Goal: Information Seeking & Learning: Understand process/instructions

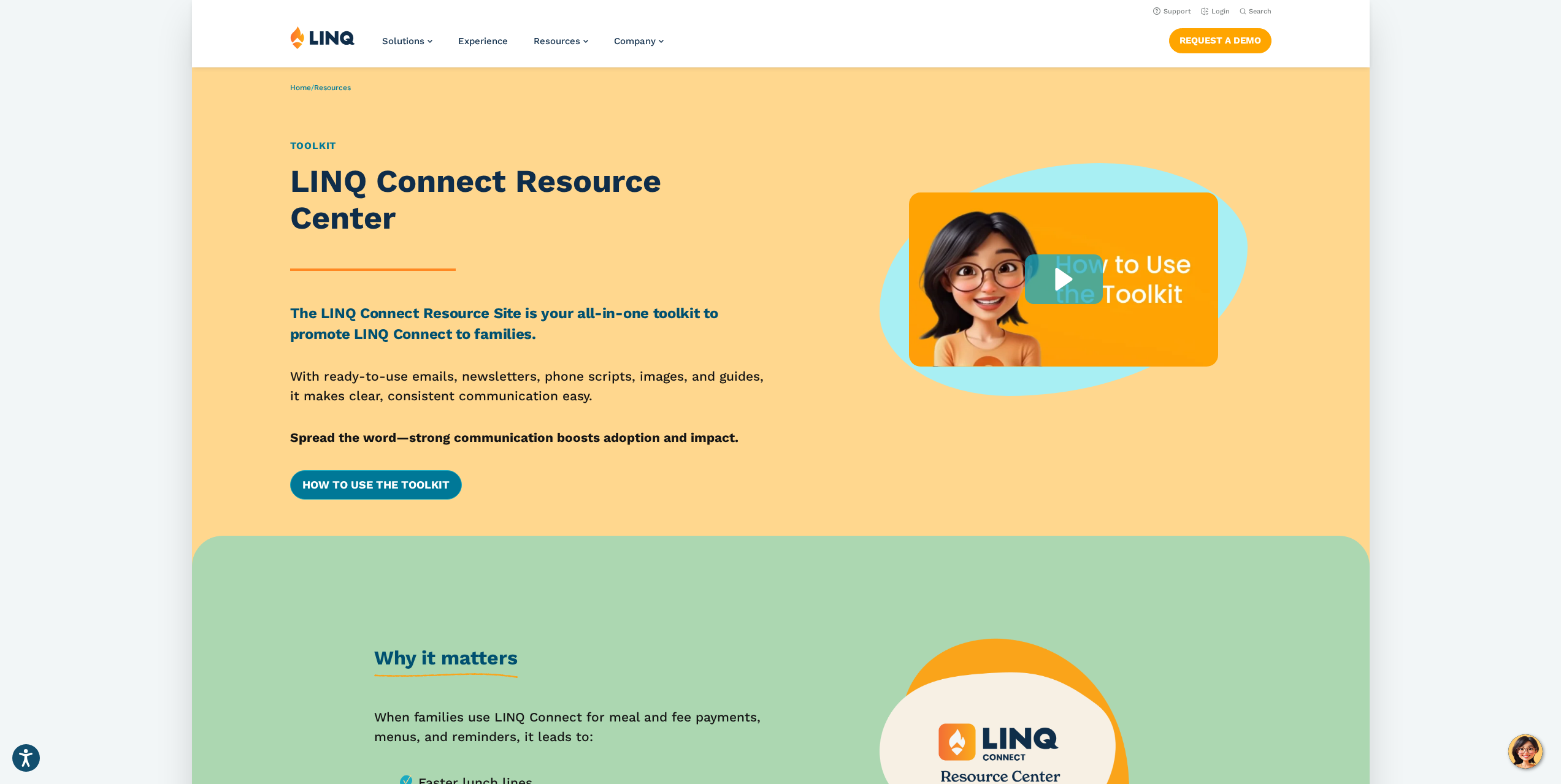
click at [393, 475] on link "How to Use the Toolkit" at bounding box center [376, 485] width 172 height 29
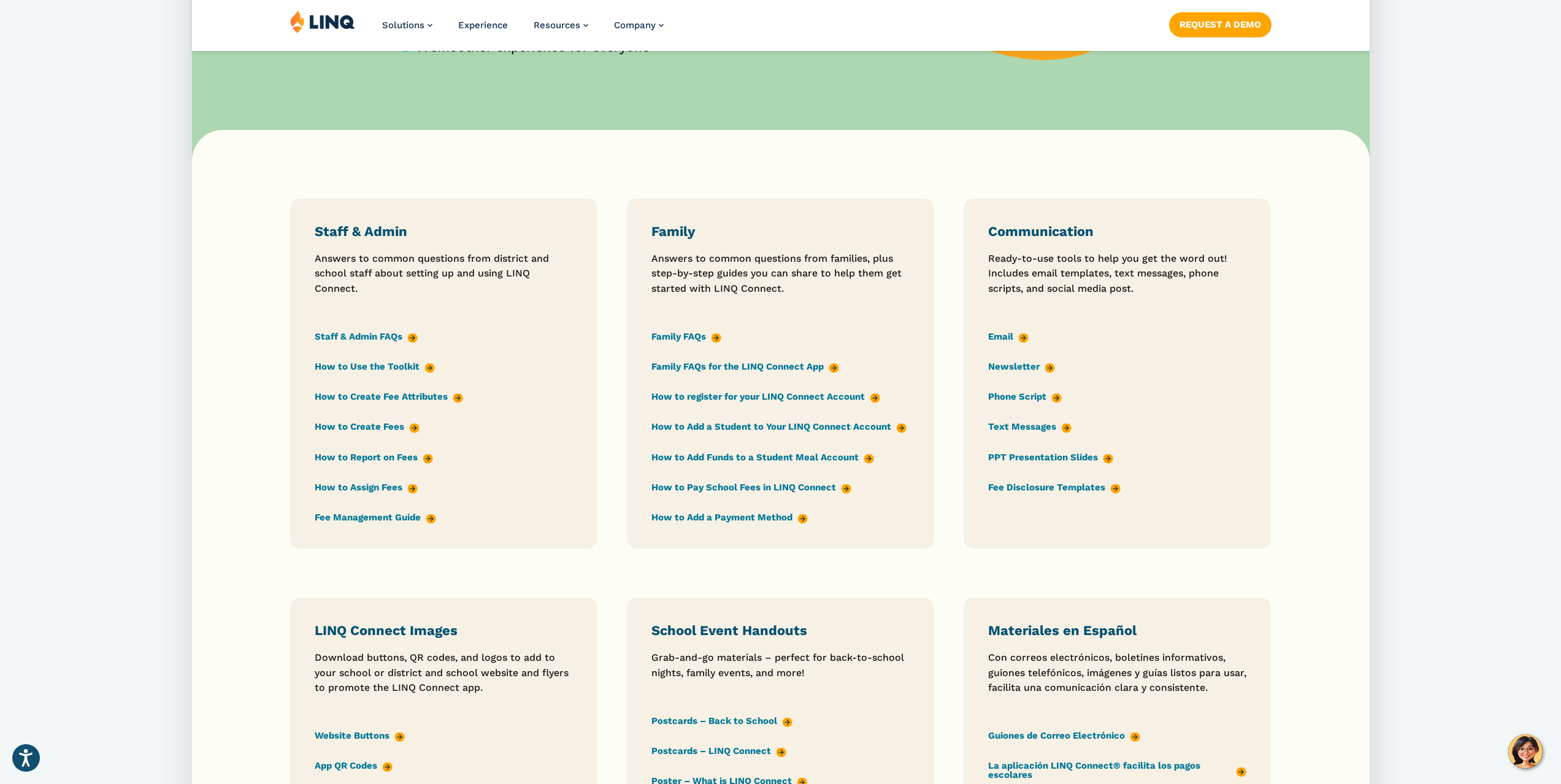
click at [774, 460] on link "How to Add Funds to a Student Meal Account" at bounding box center [763, 457] width 223 height 13
